Goal: Information Seeking & Learning: Learn about a topic

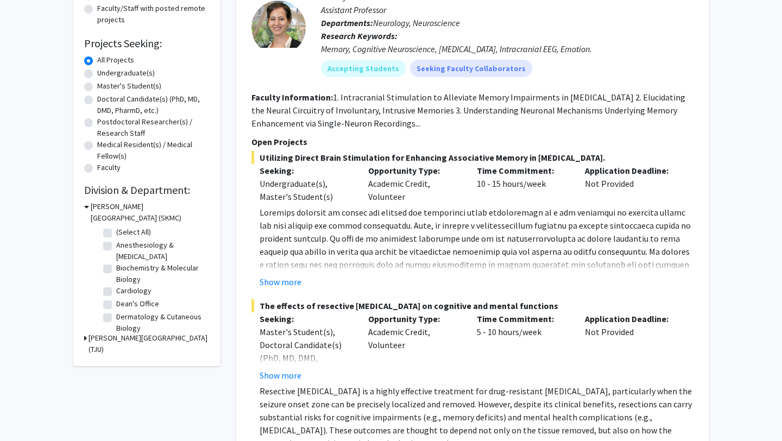
scroll to position [153, 0]
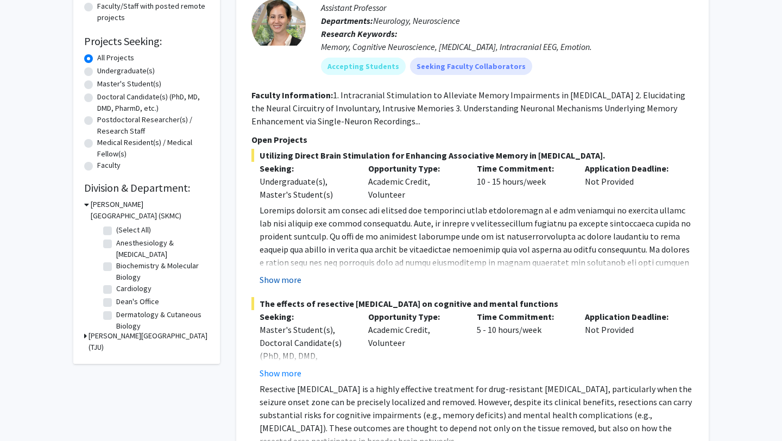
click at [288, 282] on button "Show more" at bounding box center [281, 279] width 42 height 13
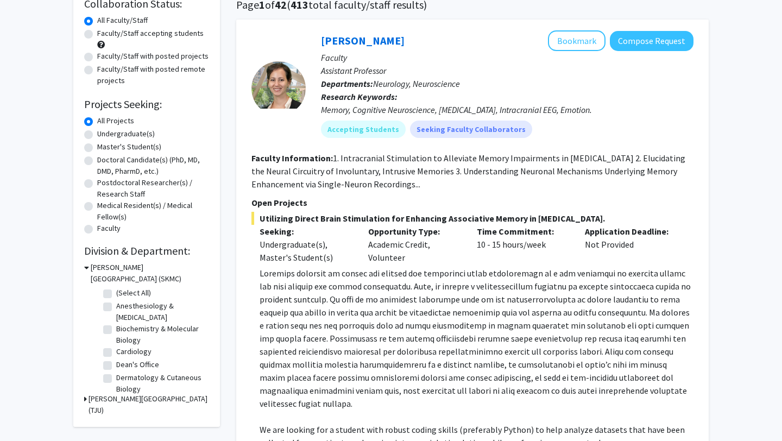
scroll to position [71, 0]
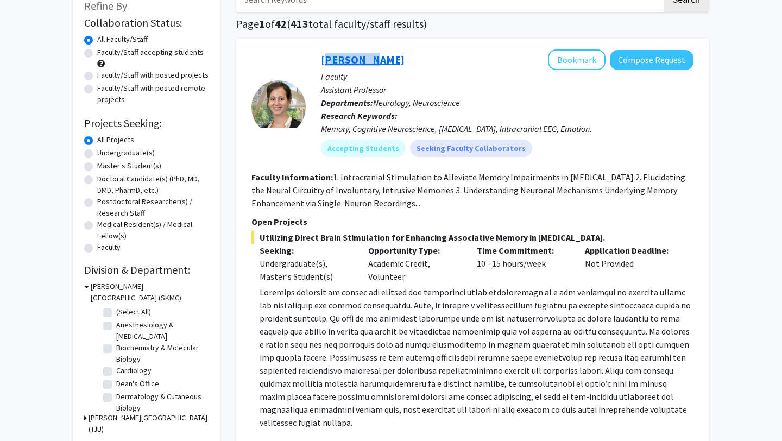
drag, startPoint x: 374, startPoint y: 58, endPoint x: 323, endPoint y: 59, distance: 51.0
click at [323, 59] on div "[PERSON_NAME] Bookmark Compose Request" at bounding box center [507, 59] width 373 height 21
copy link "[PERSON_NAME]"
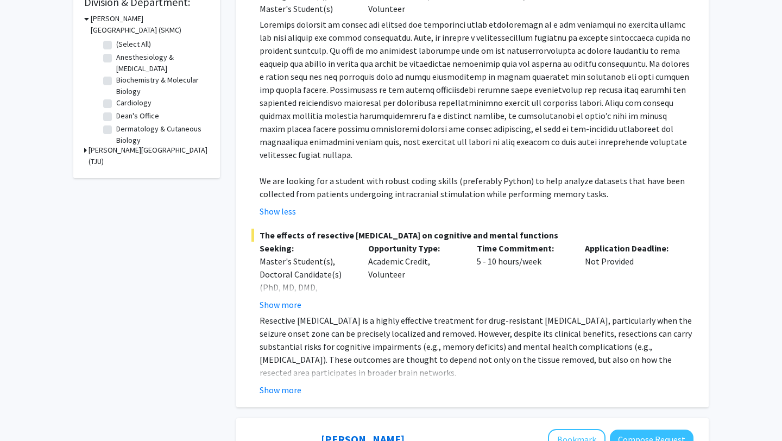
scroll to position [0, 0]
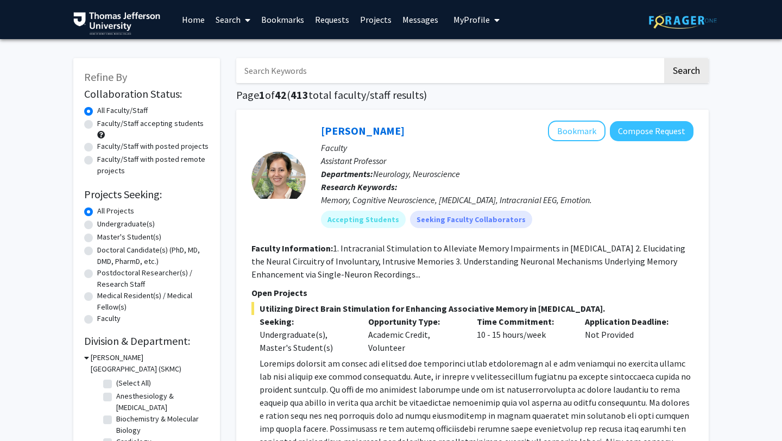
click at [384, 62] on input "Search Keywords" at bounding box center [449, 70] width 426 height 25
type input "[PERSON_NAME]"
click at [664, 58] on button "Search" at bounding box center [686, 70] width 45 height 25
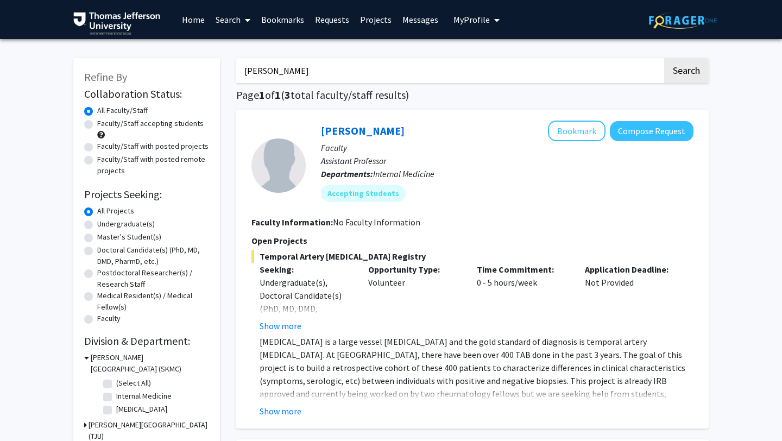
click at [336, 129] on link "[PERSON_NAME]" at bounding box center [363, 131] width 84 height 14
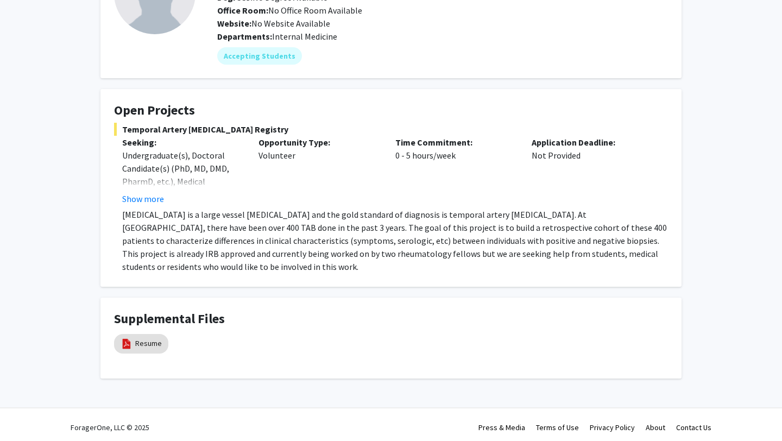
scroll to position [109, 0]
click at [162, 339] on mat-chip "Resume" at bounding box center [141, 343] width 54 height 20
click at [154, 345] on link "Resume" at bounding box center [148, 342] width 27 height 11
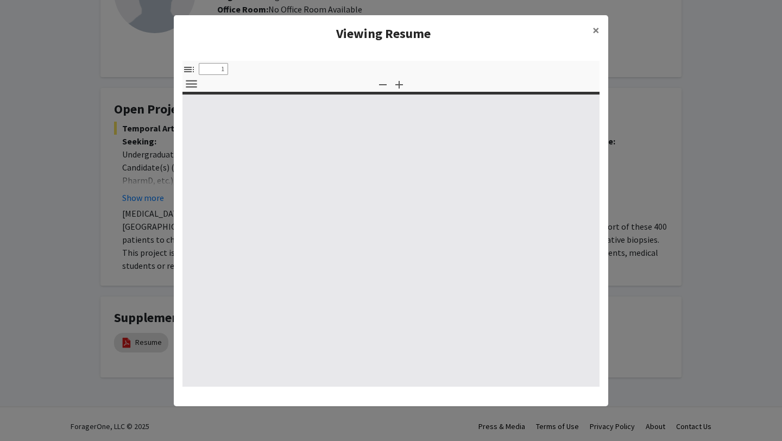
select select "custom"
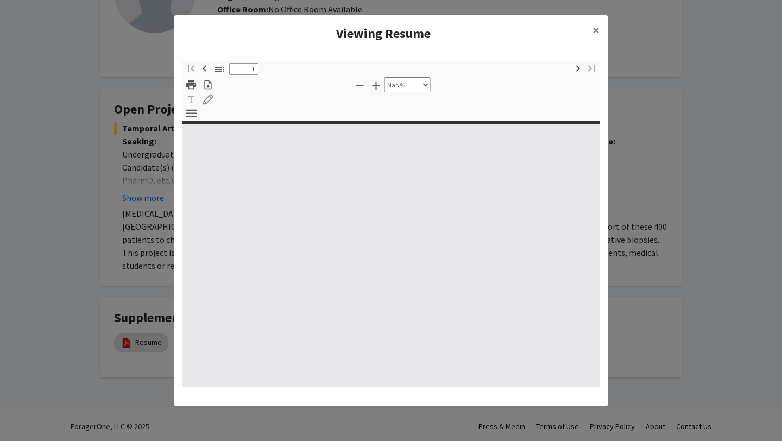
type input "0"
select select "custom"
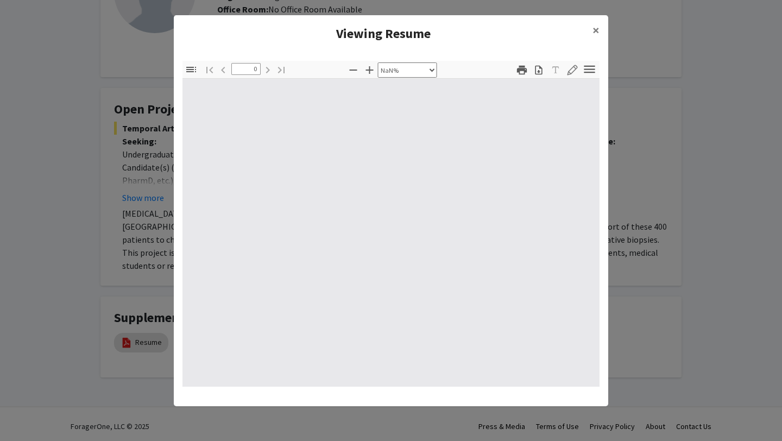
type input "1"
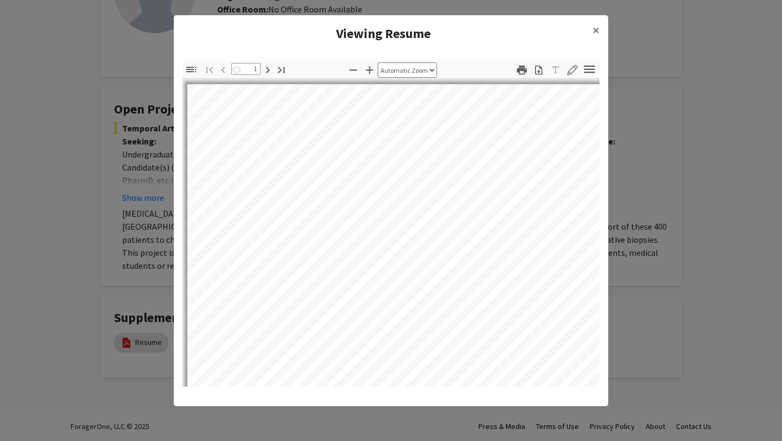
select select "auto"
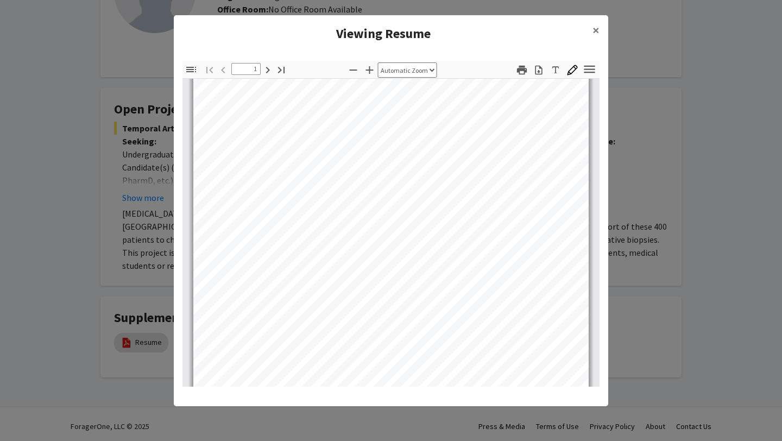
scroll to position [145, 0]
click at [592, 31] on span "×" at bounding box center [595, 30] width 7 height 17
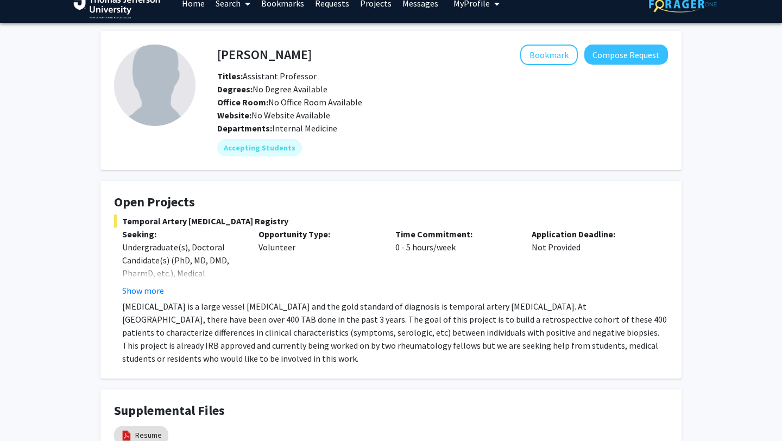
scroll to position [17, 0]
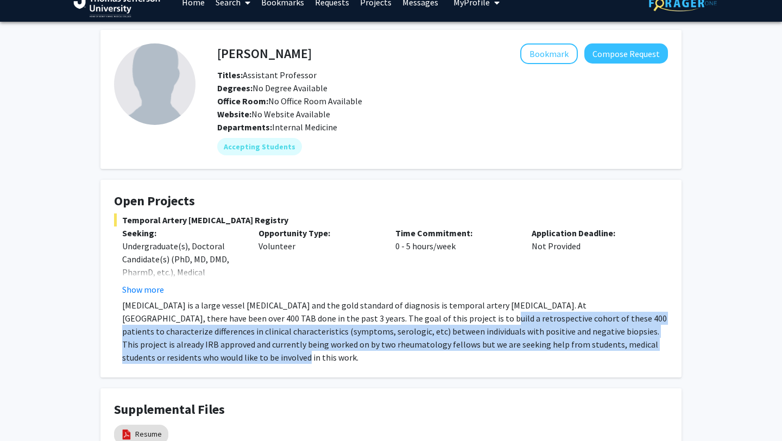
drag, startPoint x: 363, startPoint y: 316, endPoint x: 437, endPoint y: 355, distance: 83.6
click at [437, 355] on p "[MEDICAL_DATA] is a large vessel [MEDICAL_DATA] and the gold standard of diagno…" at bounding box center [395, 331] width 546 height 65
click at [155, 291] on button "Show more" at bounding box center [143, 289] width 42 height 13
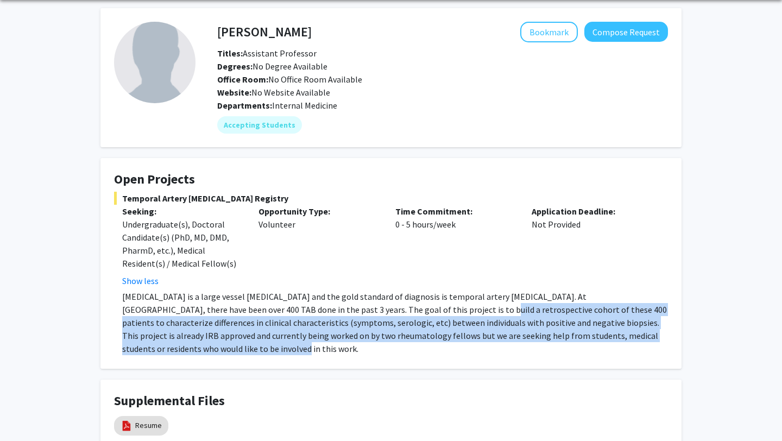
scroll to position [39, 0]
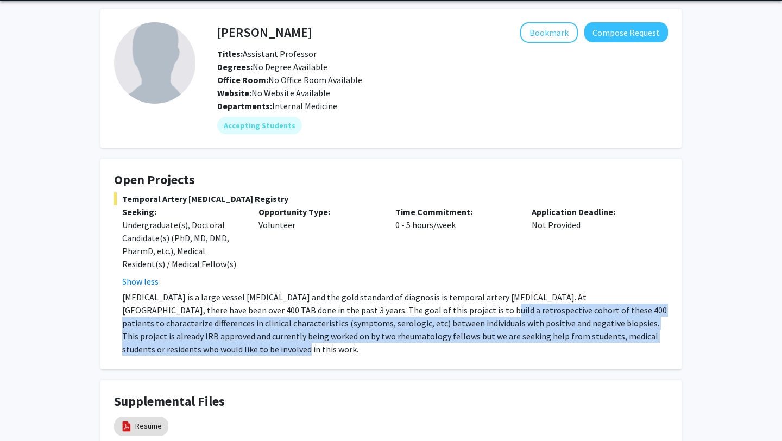
click at [445, 307] on p "[MEDICAL_DATA] is a large vessel [MEDICAL_DATA] and the gold standard of diagno…" at bounding box center [395, 323] width 546 height 65
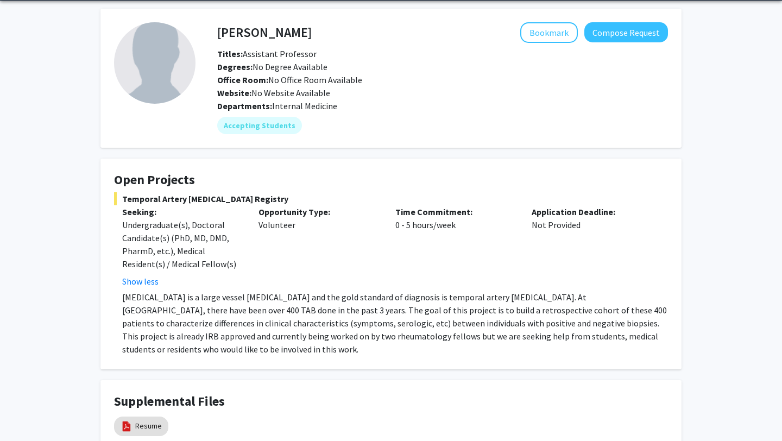
drag, startPoint x: 295, startPoint y: 29, endPoint x: 217, endPoint y: 27, distance: 78.8
click at [217, 27] on div "[PERSON_NAME] Bookmark Compose Request" at bounding box center [442, 32] width 467 height 21
